Goal: Use online tool/utility: Utilize a website feature to perform a specific function

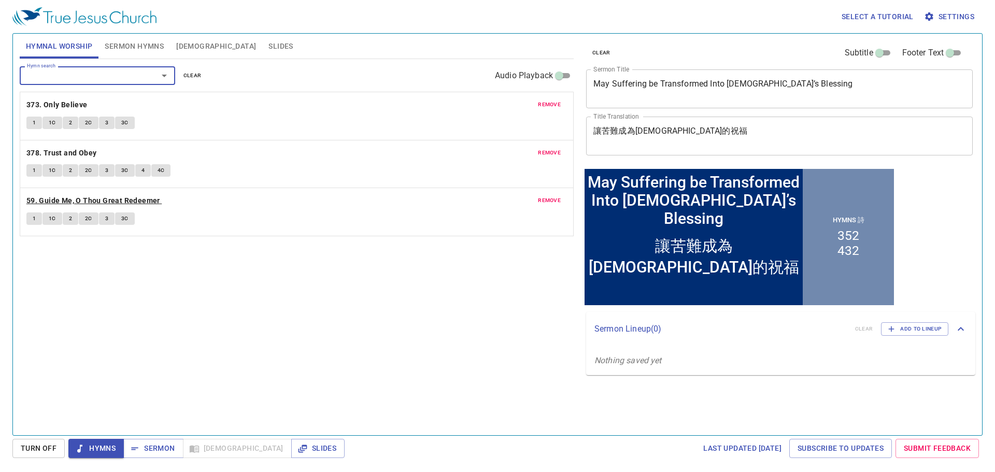
click at [125, 200] on b "59. Guide Me, O Thou Great Redeemer" at bounding box center [93, 200] width 134 height 13
click at [35, 223] on span "1" at bounding box center [34, 218] width 3 height 9
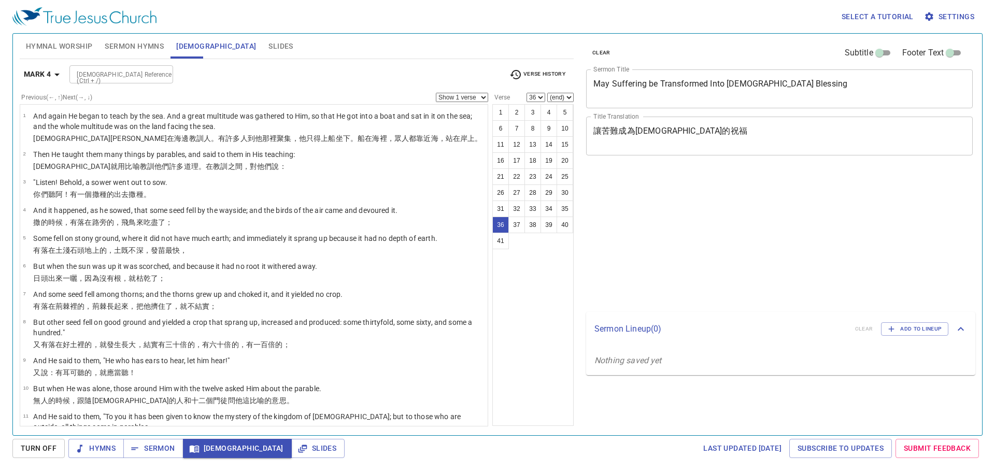
select select "36"
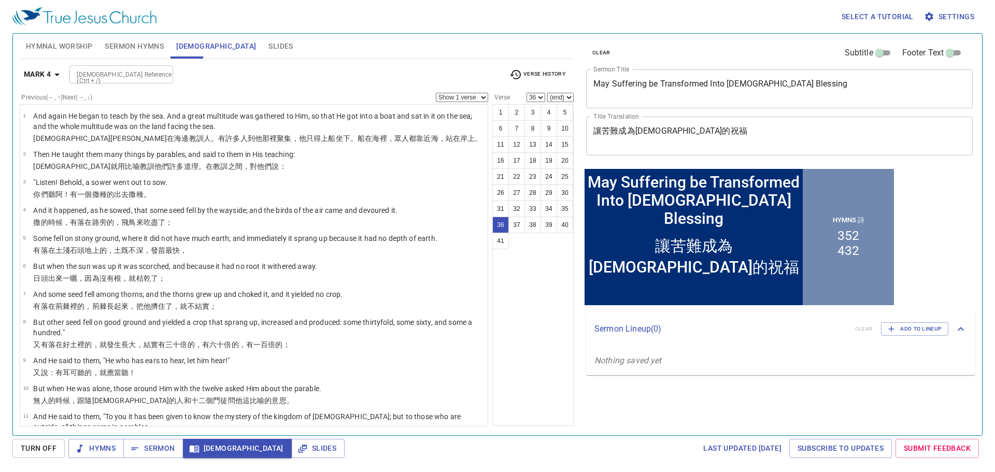
scroll to position [938, 0]
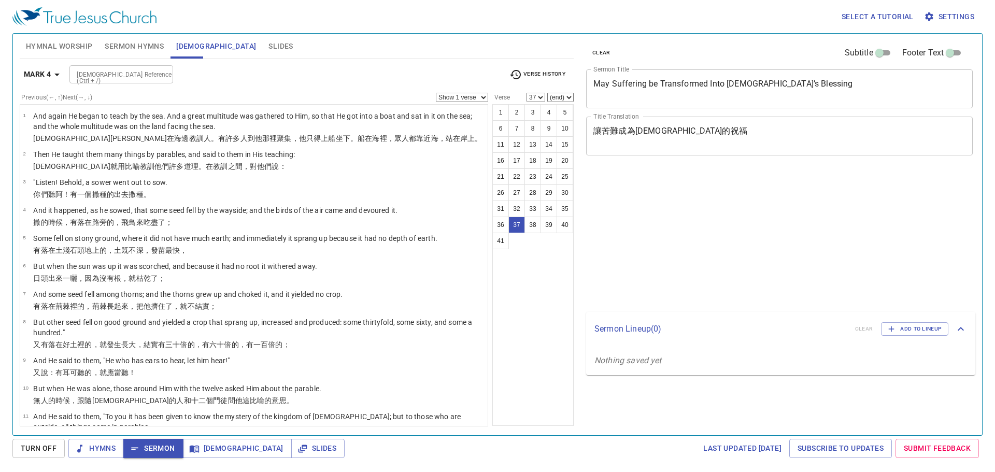
select select "37"
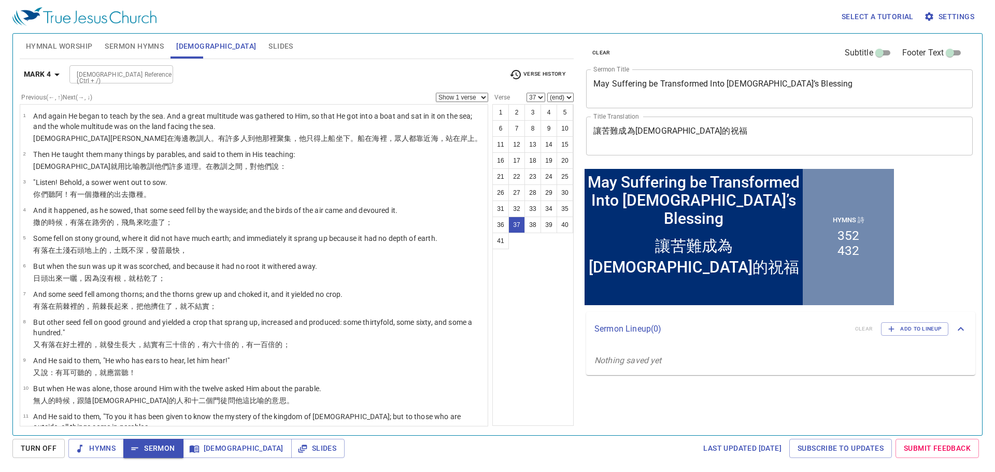
scroll to position [917, 0]
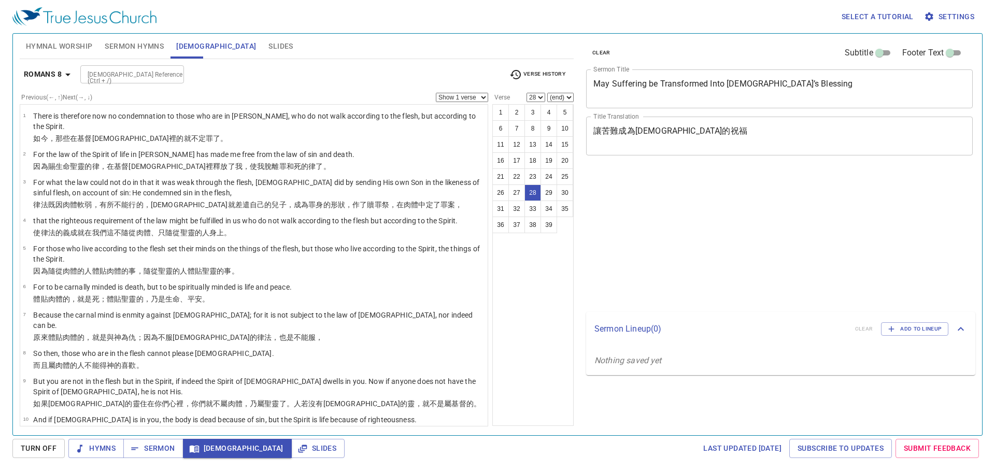
select select "28"
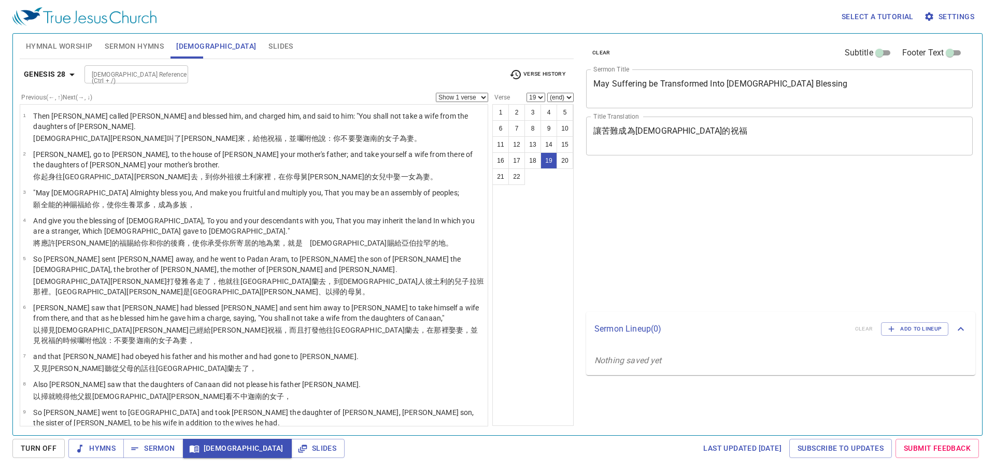
select select "19"
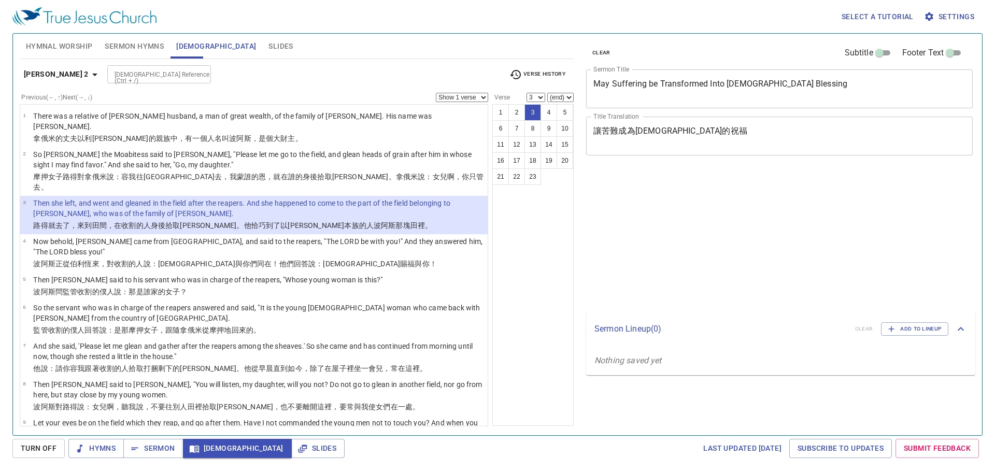
select select "3"
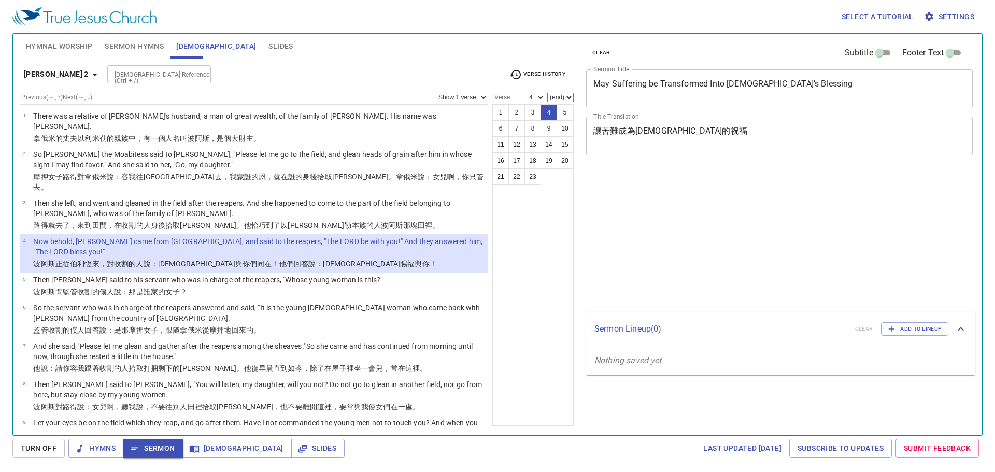
select select "4"
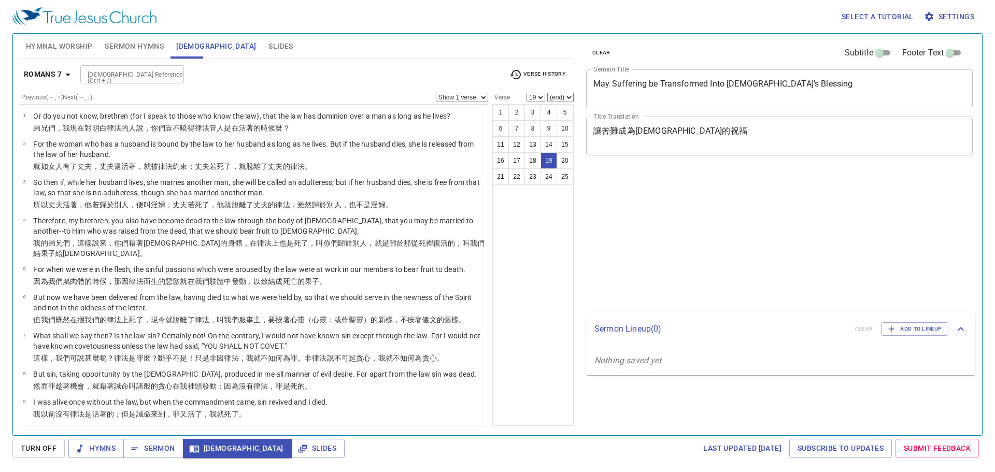
select select "19"
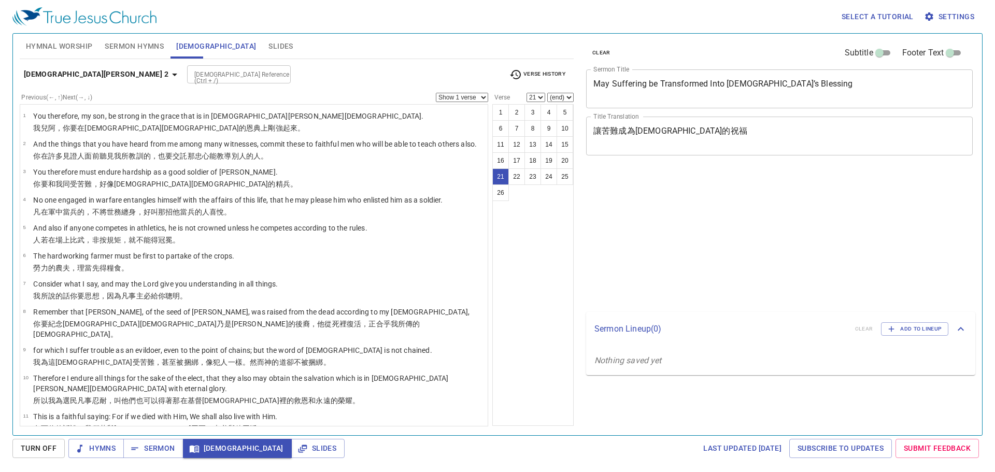
select select "21"
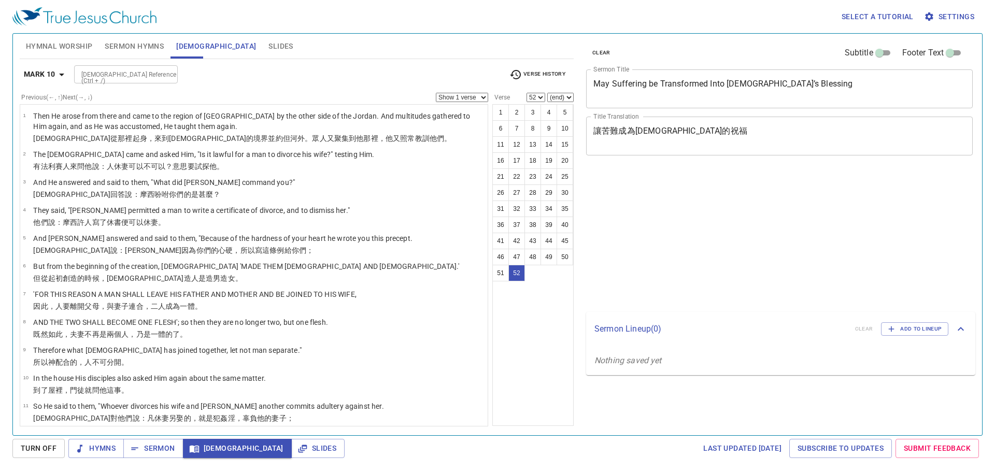
select select "52"
